Goal: Transaction & Acquisition: Purchase product/service

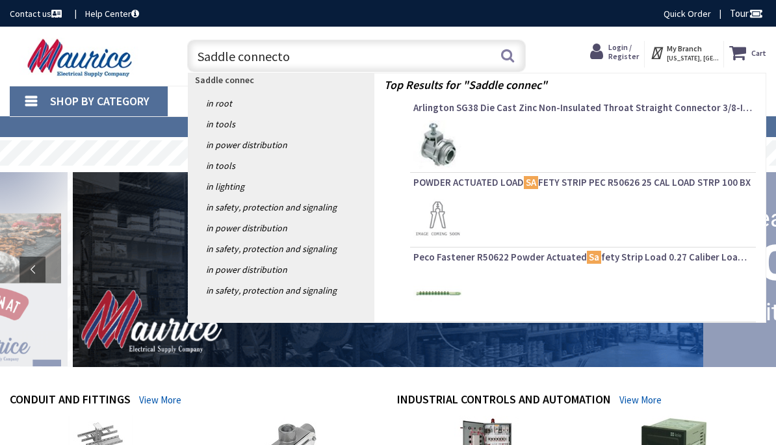
type input "Saddle connector"
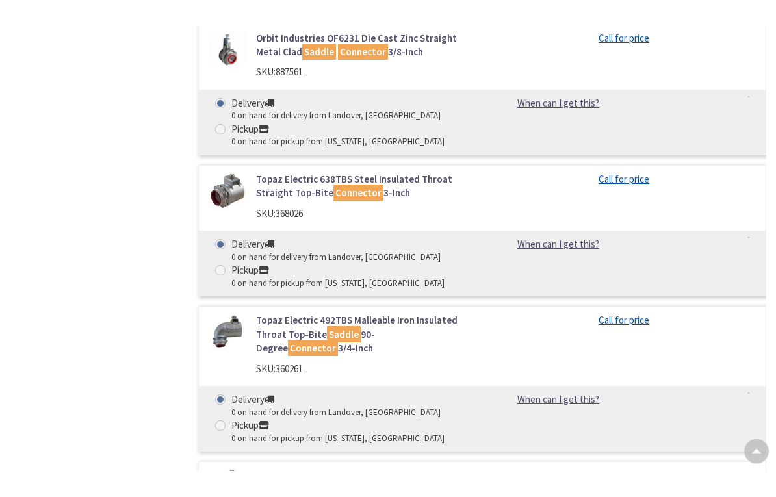
scroll to position [1218, 0]
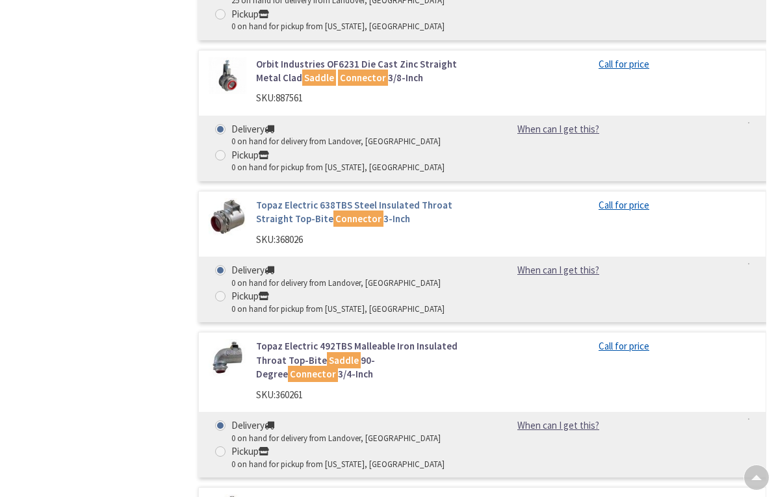
click at [295, 200] on link "Topaz Electric 638TBS Steel Insulated Throat Straight Top-Bite Connector 3-Inch" at bounding box center [364, 212] width 216 height 28
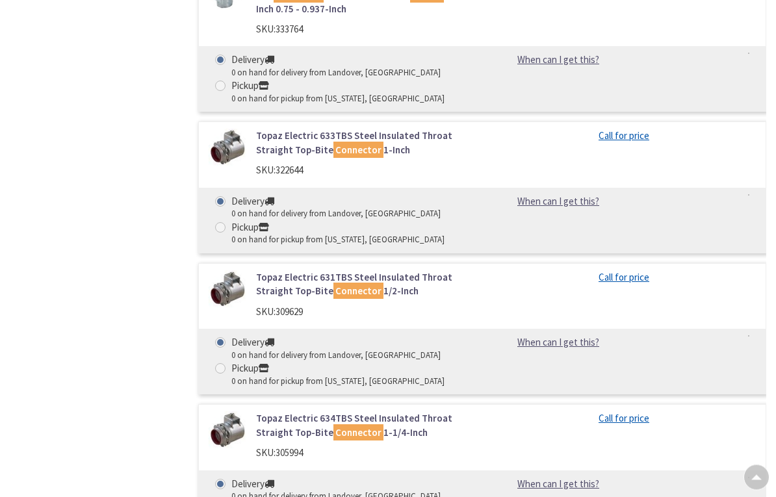
scroll to position [2325, 0]
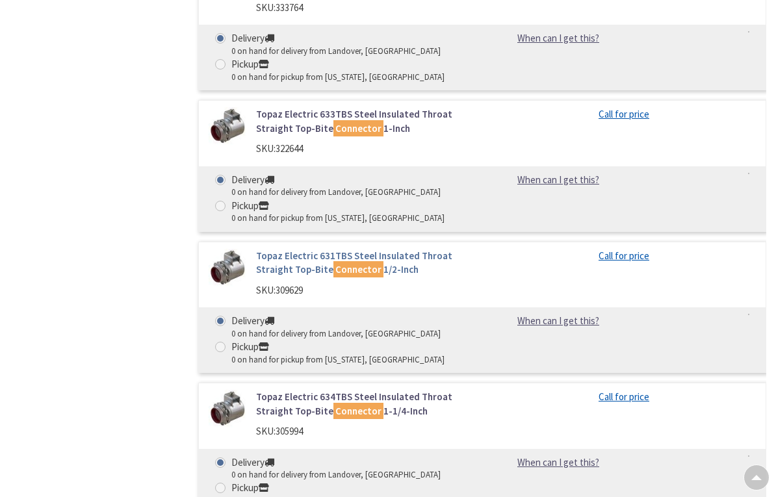
click at [288, 249] on link "Topaz Electric 631TBS Steel Insulated Throat Straight Top-Bite Connector 1/2-In…" at bounding box center [364, 263] width 216 height 28
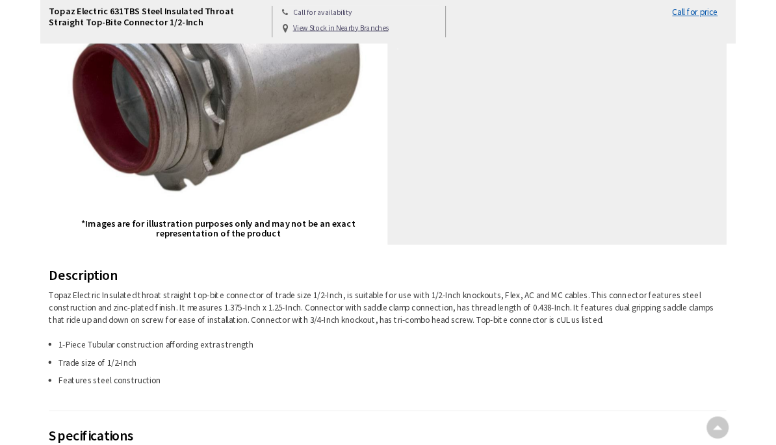
scroll to position [372, 0]
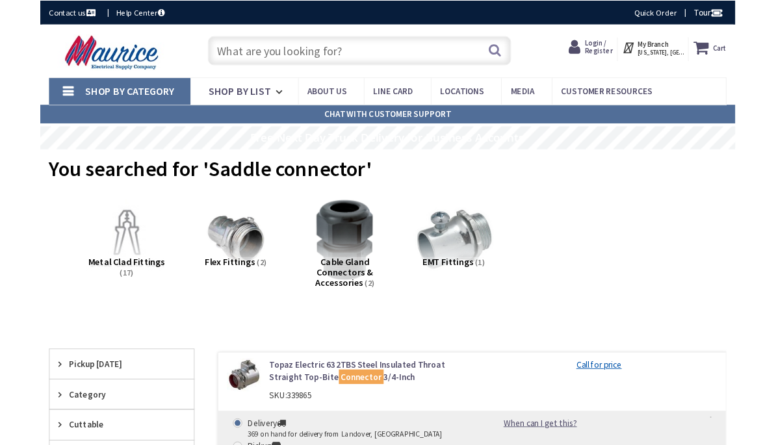
scroll to position [52, 0]
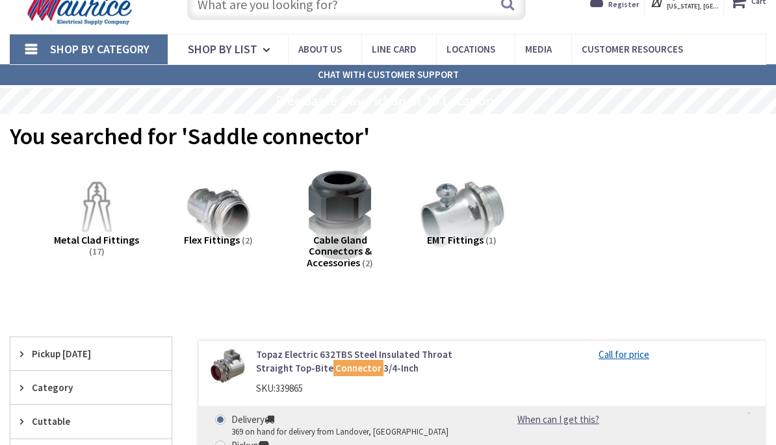
click at [685, 100] on rs-slide "Free Same Day Pickup at 15 Locations" at bounding box center [388, 100] width 776 height 25
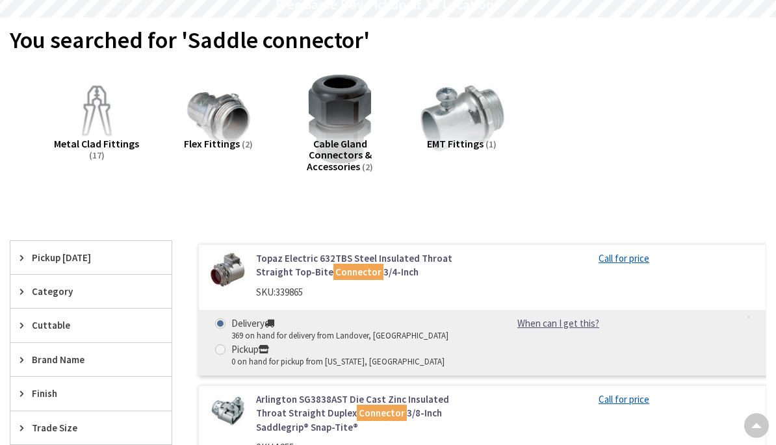
scroll to position [126, 0]
